Goal: Information Seeking & Learning: Compare options

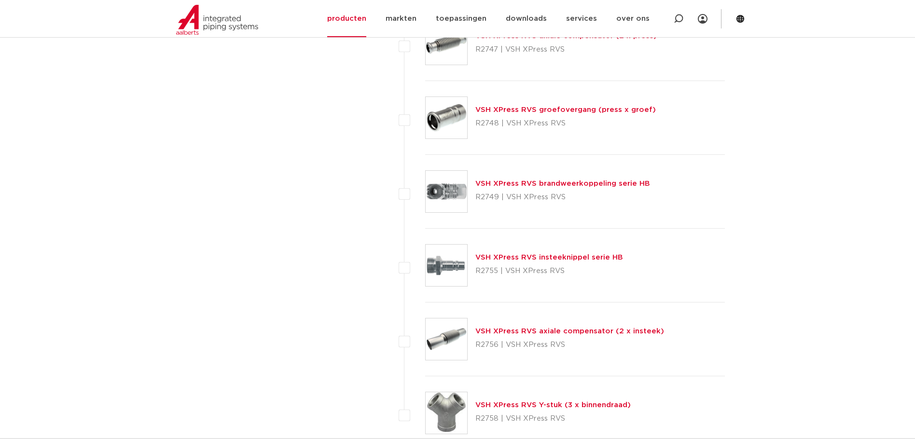
scroll to position [2607, 0]
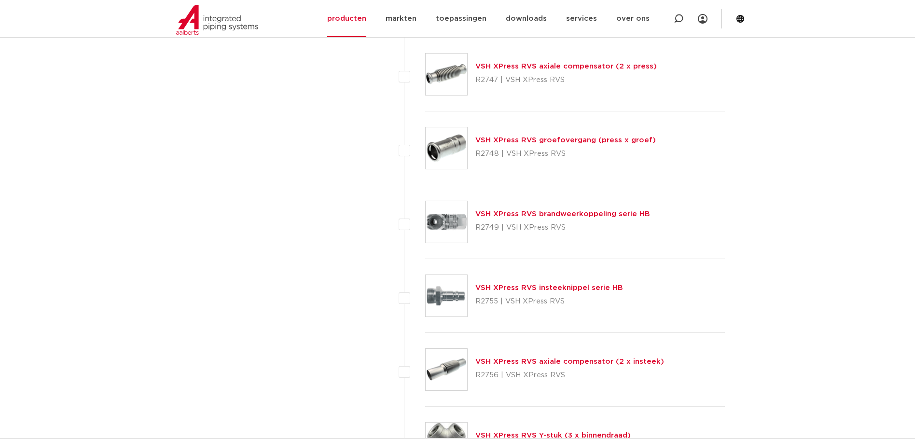
click at [603, 187] on div "VSH XPress RVS brandweerkoppeling serie HB R2749 | VSH XPress RVS" at bounding box center [575, 222] width 300 height 74
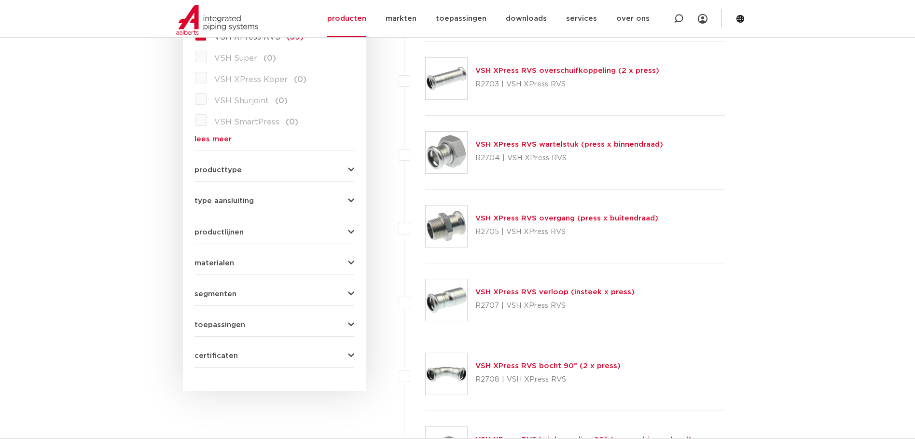
scroll to position [289, 0]
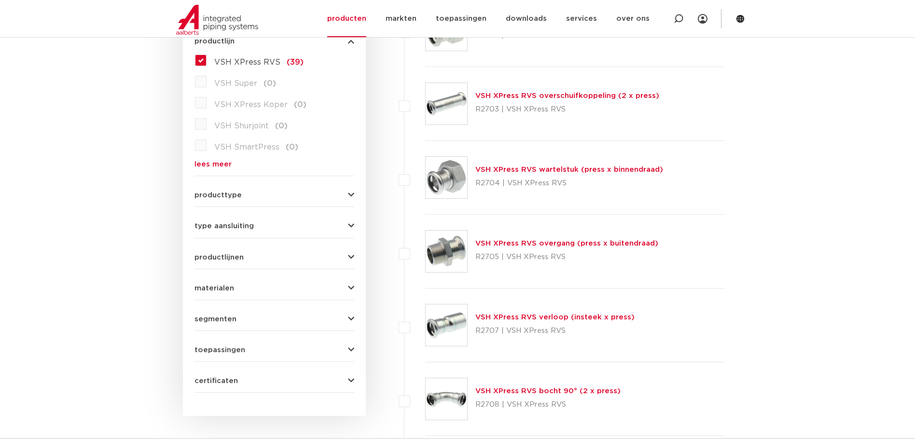
click at [699, 196] on div "VSH XPress RVS wartelstuk (press x binnendraad) R2704 | VSH XPress RVS" at bounding box center [575, 178] width 300 height 74
click at [348, 228] on icon "button" at bounding box center [351, 225] width 6 height 7
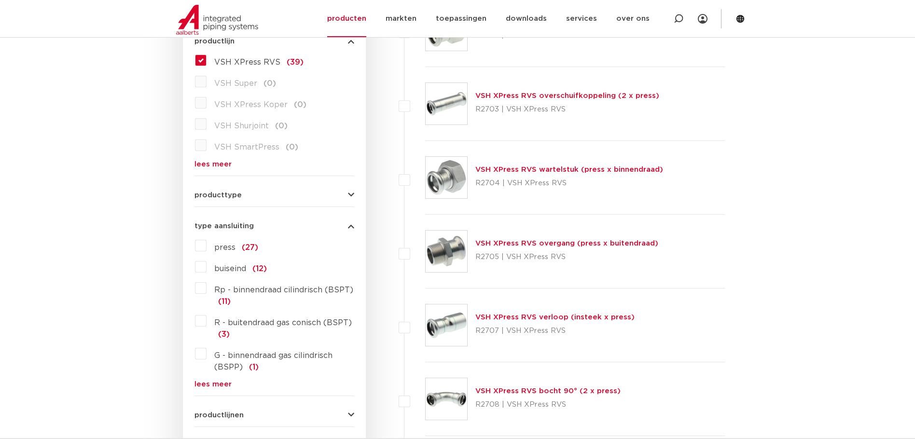
click at [348, 228] on icon "button" at bounding box center [351, 225] width 6 height 7
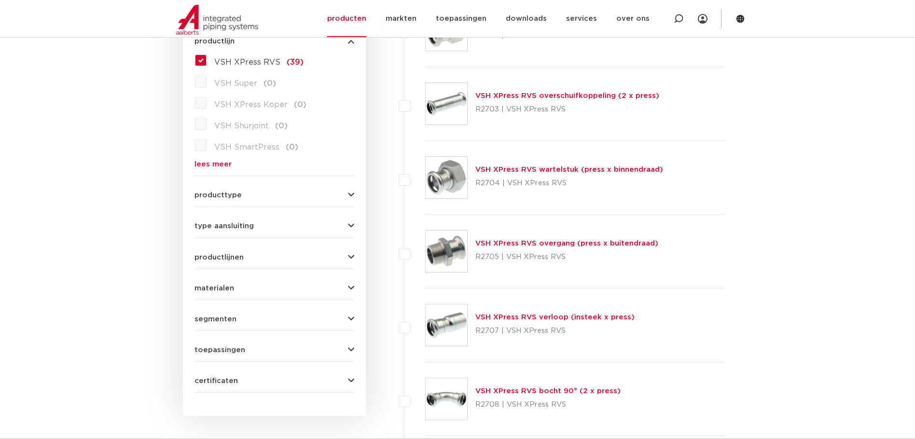
click at [346, 190] on div "producttype meerdelig (4) ommanteld (2) slangen (2) demontabel (0) accessoires …" at bounding box center [274, 191] width 160 height 15
click at [350, 191] on icon "button" at bounding box center [351, 194] width 6 height 7
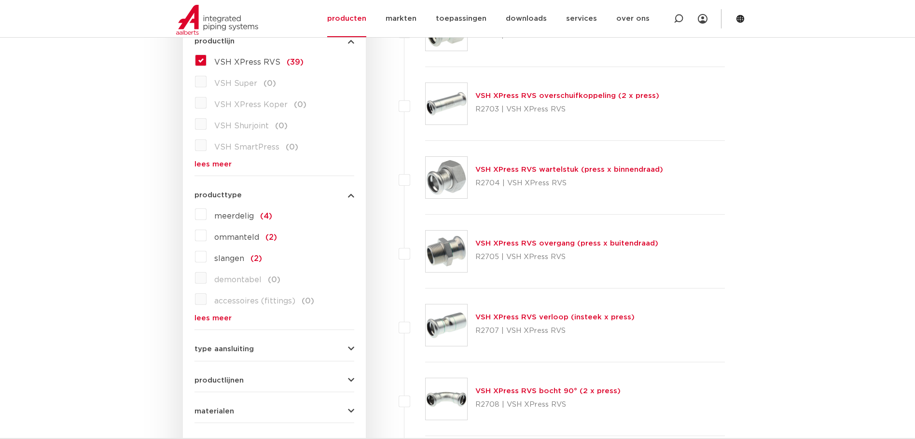
click at [350, 191] on icon "button" at bounding box center [351, 194] width 6 height 7
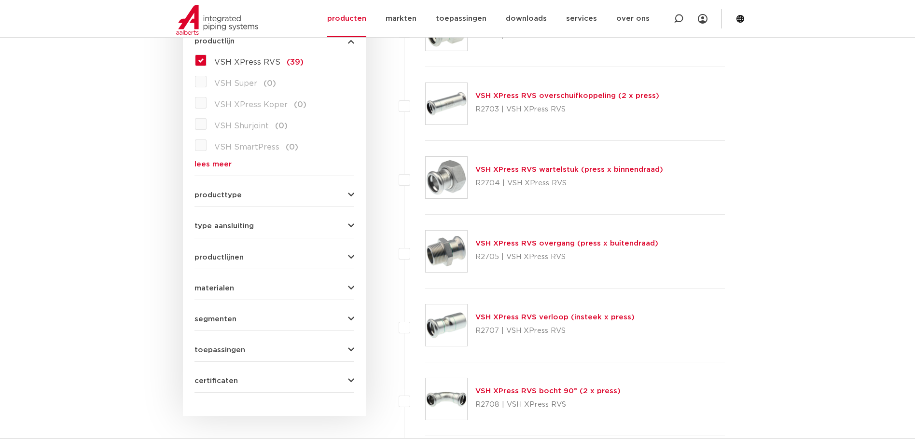
click at [350, 191] on icon "button" at bounding box center [351, 194] width 6 height 7
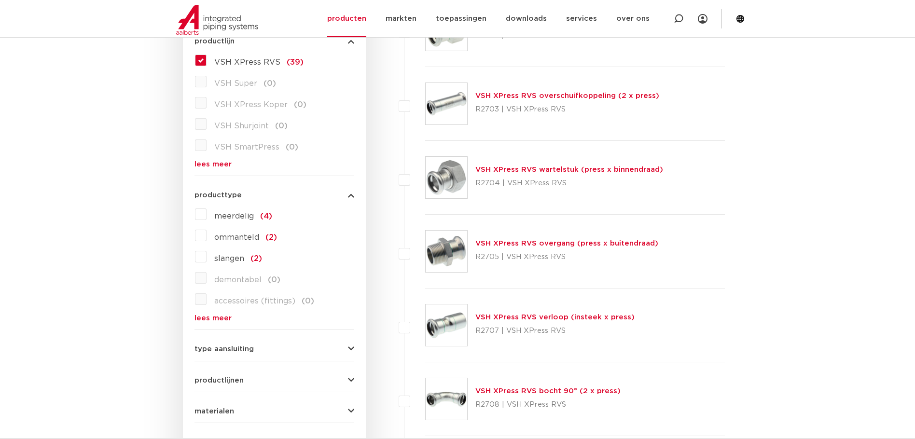
click at [350, 191] on icon "button" at bounding box center [351, 194] width 6 height 7
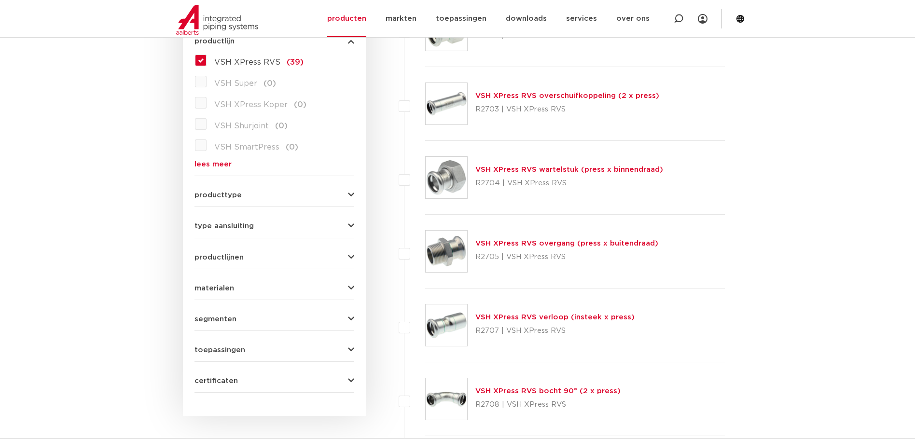
click at [343, 283] on div "materialen messing (1) roestvaststaal (38) kunststof (1) staal (0) koper (0) br…" at bounding box center [274, 284] width 160 height 15
click at [347, 283] on div "materialen messing (1) roestvaststaal (38) kunststof (1) staal (0) koper (0) br…" at bounding box center [274, 284] width 160 height 15
click at [348, 286] on icon "button" at bounding box center [351, 288] width 6 height 7
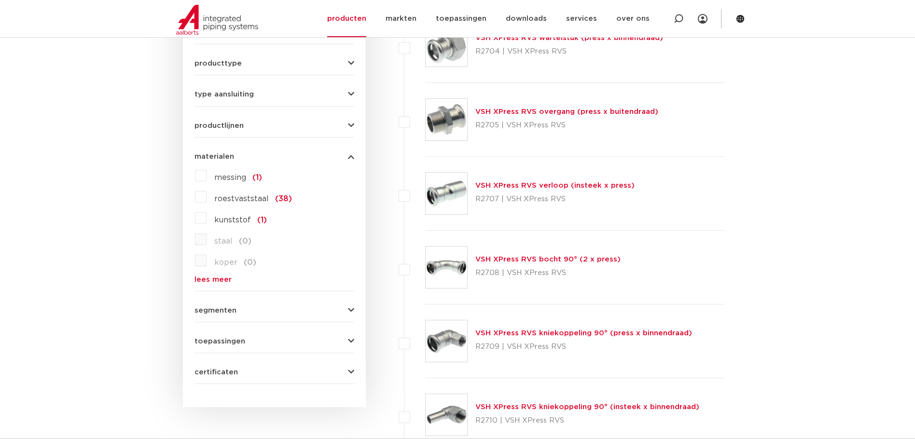
scroll to position [434, 0]
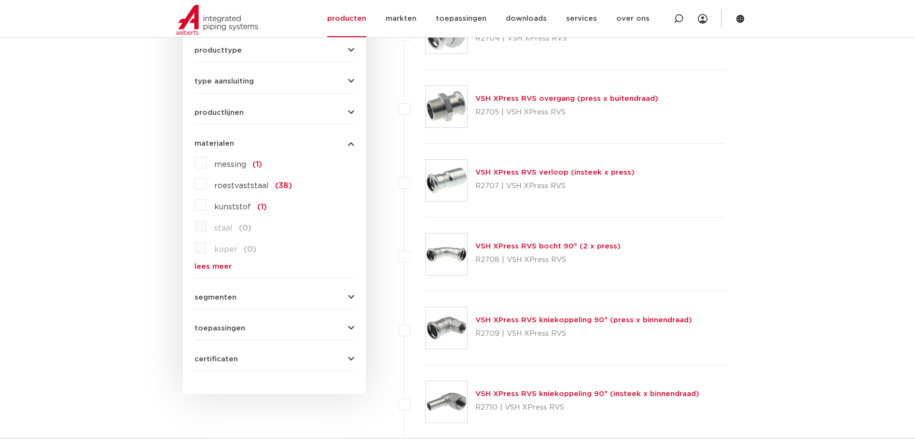
click at [351, 145] on icon "button" at bounding box center [351, 143] width 6 height 7
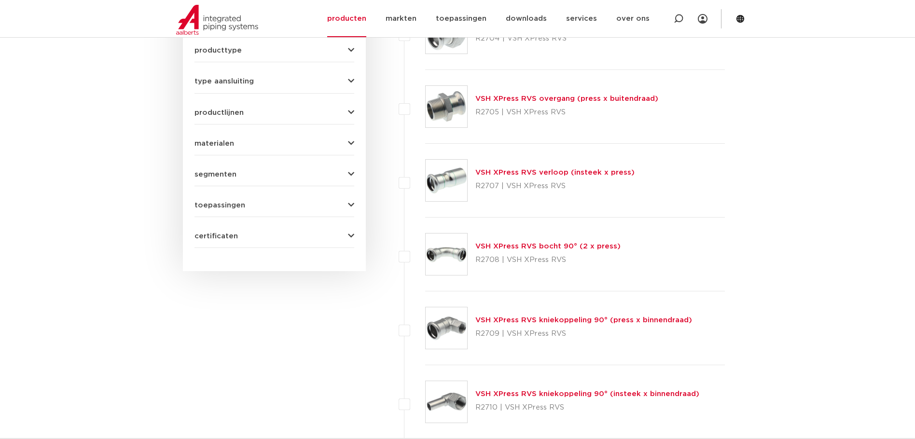
click at [354, 205] on icon "button" at bounding box center [351, 205] width 6 height 7
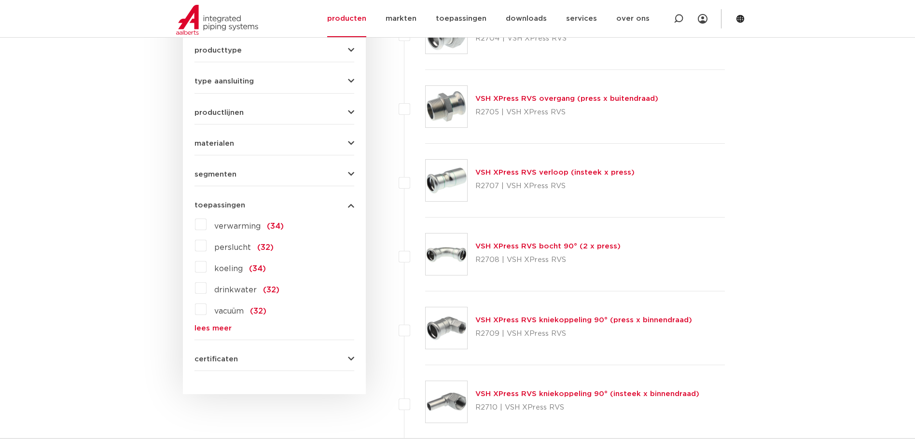
click at [344, 205] on button "toepassingen" at bounding box center [274, 205] width 160 height 7
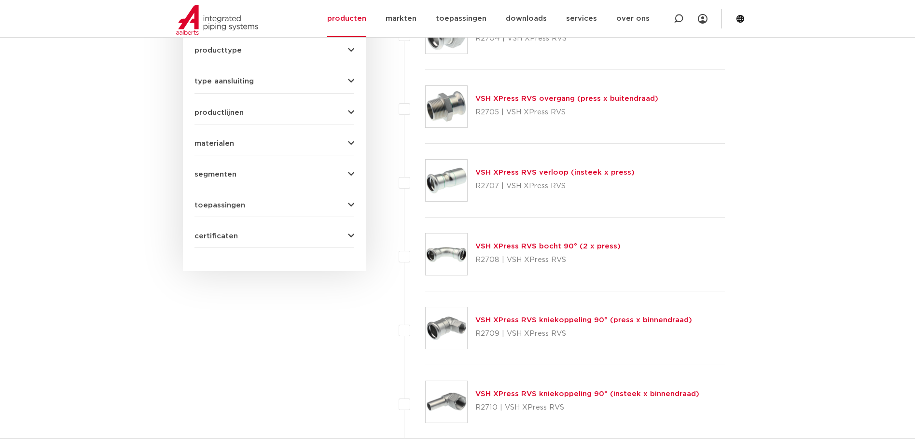
click at [236, 175] on button "segmenten" at bounding box center [274, 174] width 160 height 7
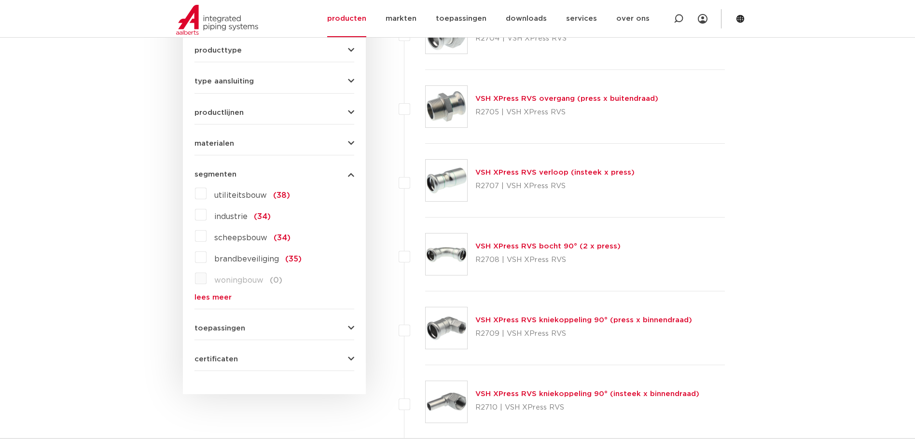
click at [207, 167] on div "segmenten utiliteitsbouw (38) industrie (34) scheepsbouw (34) brandbeveiliging …" at bounding box center [274, 232] width 160 height 138
click at [351, 178] on icon "button" at bounding box center [351, 174] width 6 height 7
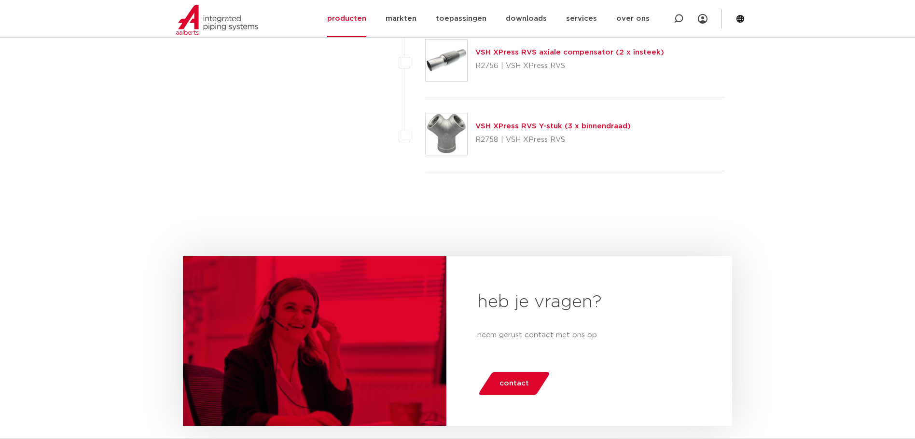
scroll to position [2894, 0]
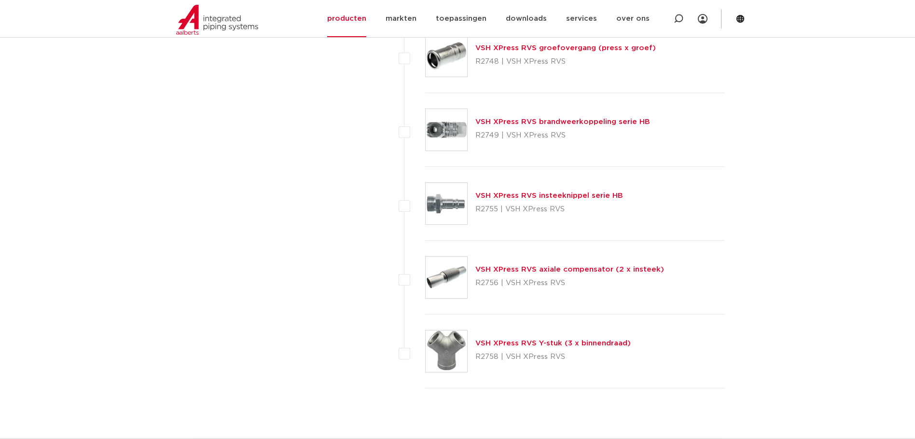
scroll to position [2653, 0]
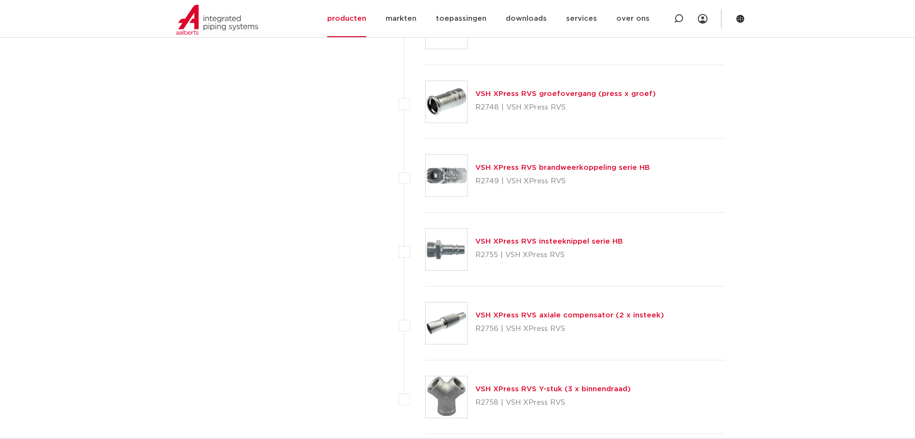
click at [502, 243] on link "VSH XPress RVS insteeknippel serie HB" at bounding box center [549, 241] width 148 height 7
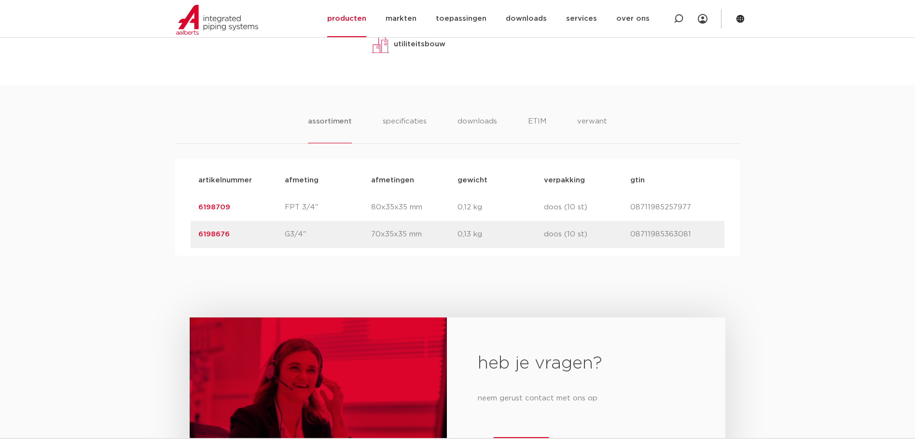
scroll to position [531, 0]
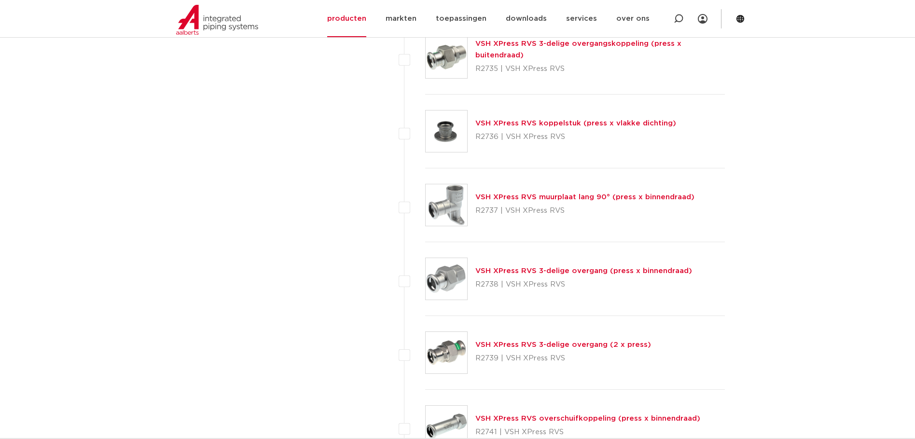
scroll to position [2026, 0]
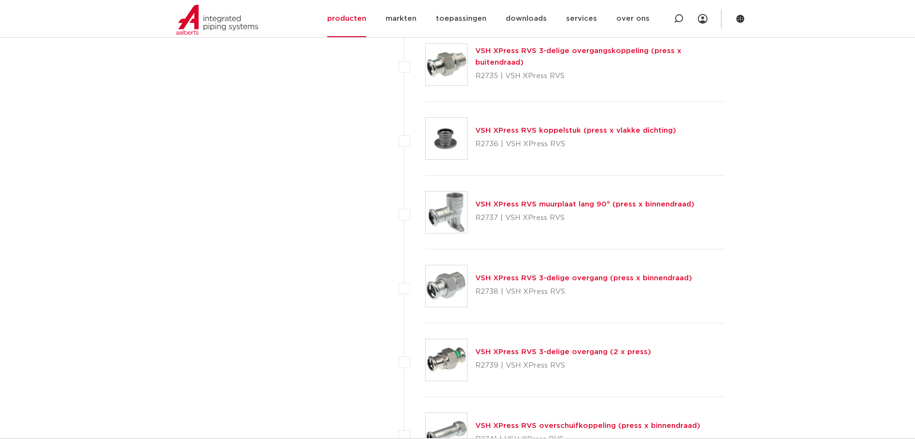
click at [593, 206] on link "VSH XPress RVS muurplaat lang 90° (press x binnendraad)" at bounding box center [584, 204] width 219 height 7
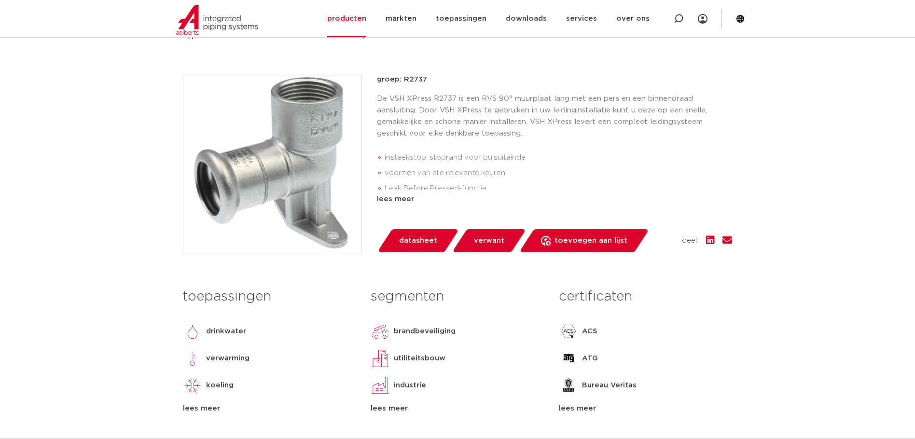
scroll to position [193, 0]
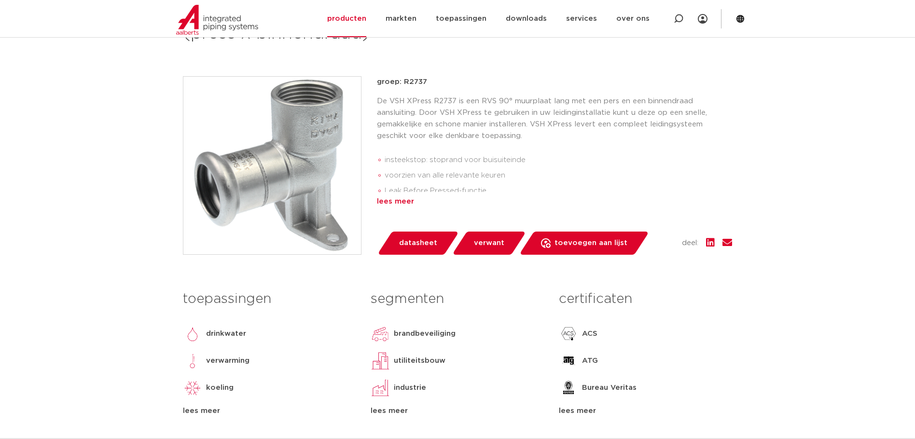
click at [398, 200] on div "lees meer" at bounding box center [554, 202] width 355 height 12
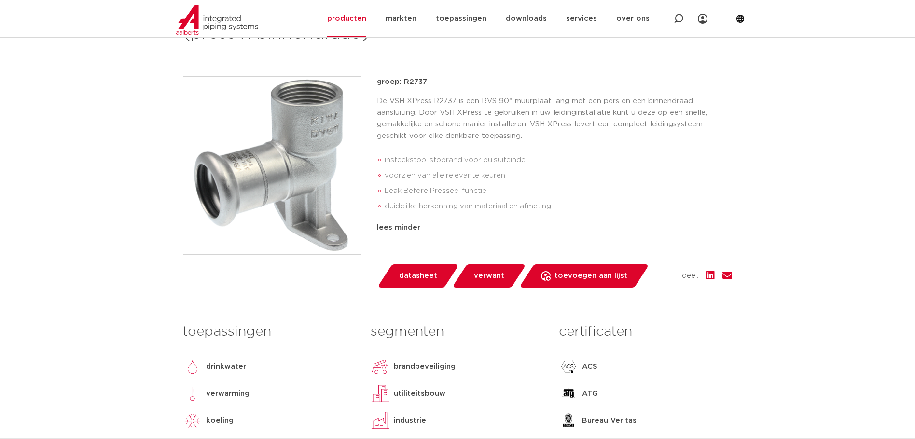
click at [479, 150] on ul "insteekstop: stoprand voor buisuiteinde voorzien van alle relevante keuren Leak…" at bounding box center [554, 183] width 355 height 69
click at [633, 234] on div "groep: R2737 De VSH XPress R2737 is een RVS 90° muurplaat lang met een pers en …" at bounding box center [554, 170] width 355 height 188
click at [478, 244] on div "groep: R2737 De VSH XPress R2737 is een RVS 90° muurplaat lang met een pers en …" at bounding box center [554, 170] width 355 height 188
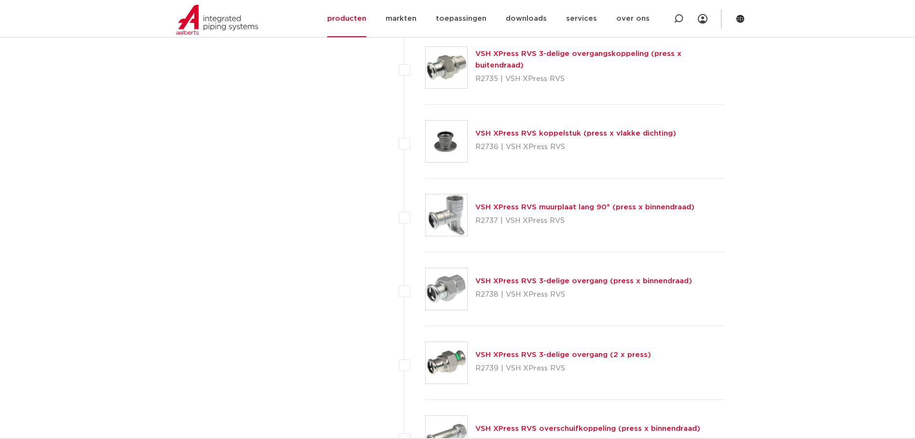
scroll to position [2026, 0]
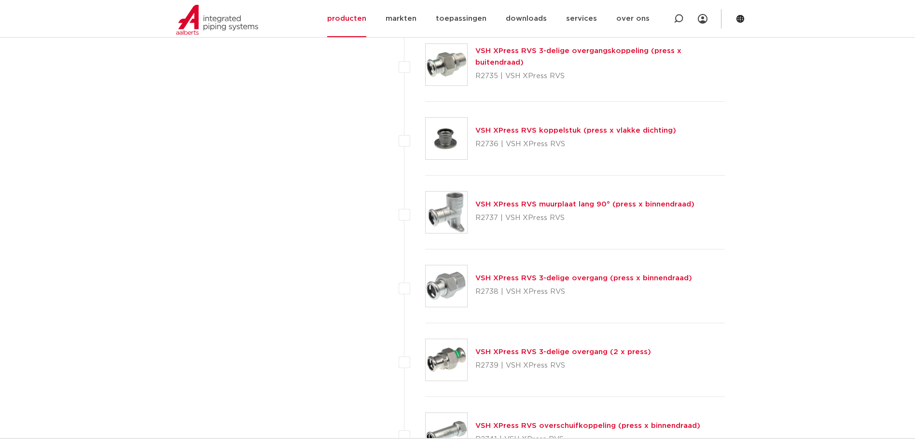
click at [566, 260] on div "VSH XPress RVS 3-delige overgang (press x binnendraad) R2738 | VSH XPress RVS" at bounding box center [575, 286] width 300 height 74
drag, startPoint x: 400, startPoint y: 291, endPoint x: 410, endPoint y: 291, distance: 10.1
click at [425, 281] on label at bounding box center [425, 281] width 0 height 0
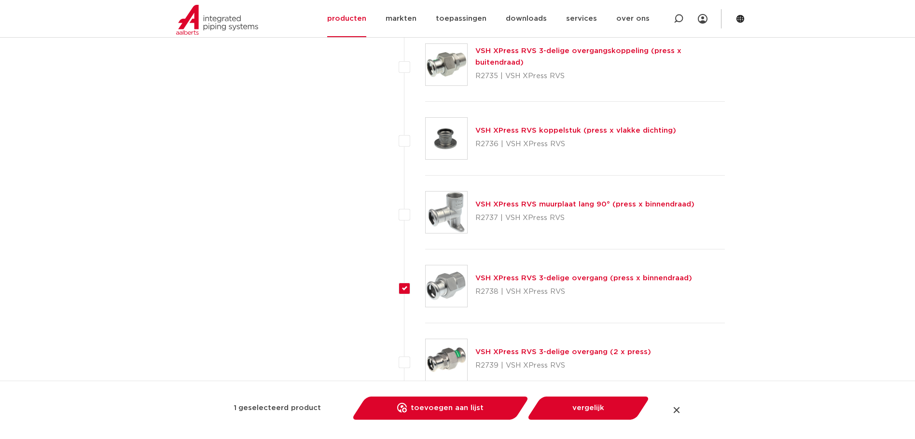
click at [677, 407] on div at bounding box center [676, 410] width 10 height 10
checkbox input "false"
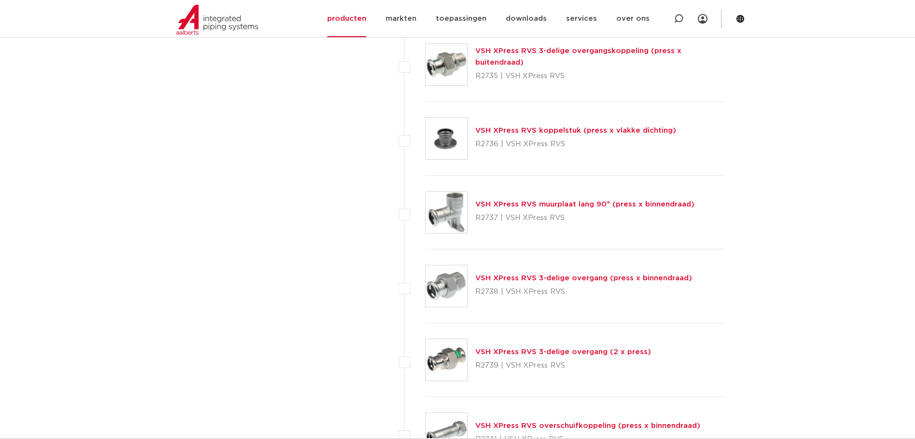
click at [592, 242] on div "VSH XPress RVS muurplaat lang 90° (press x binnendraad) R2737 | VSH XPress RVS" at bounding box center [575, 213] width 300 height 74
